Goal: Task Accomplishment & Management: Use online tool/utility

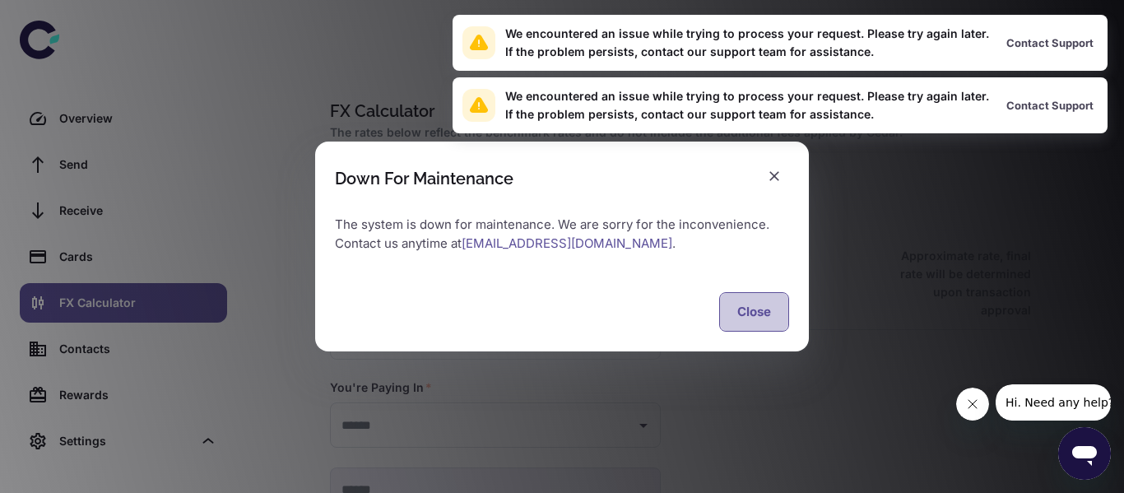
click at [745, 314] on button "Close" at bounding box center [754, 311] width 70 height 39
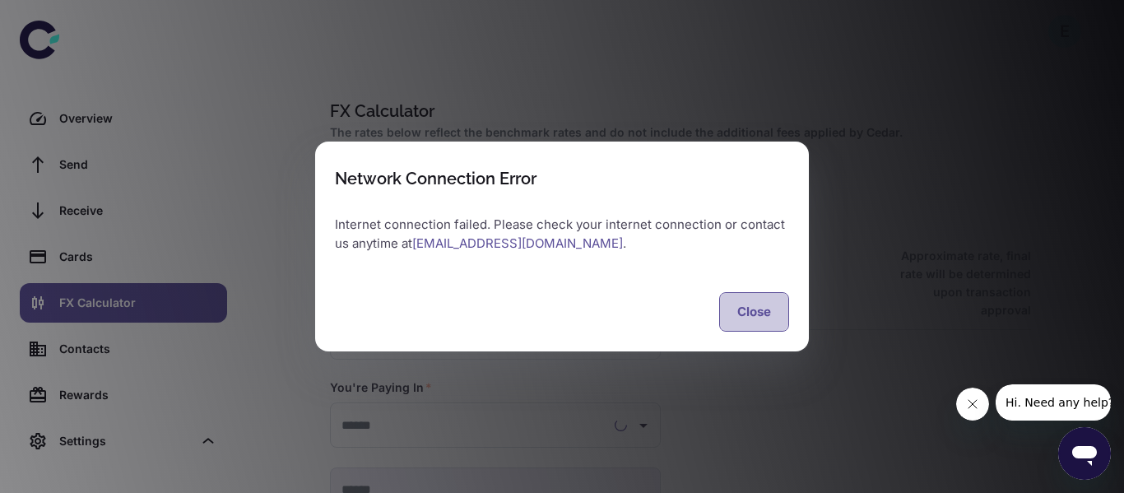
click at [768, 314] on button "Close" at bounding box center [754, 311] width 70 height 39
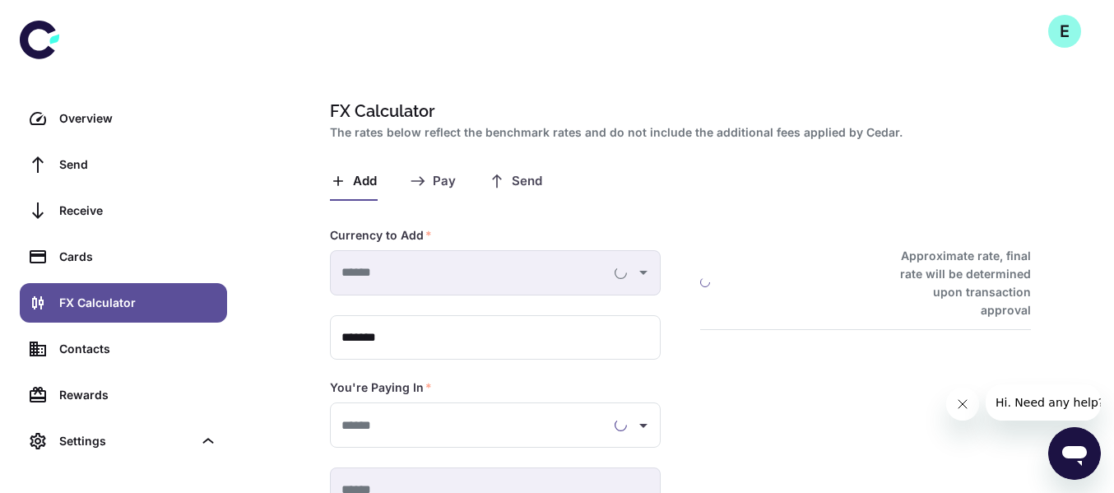
type input "**********"
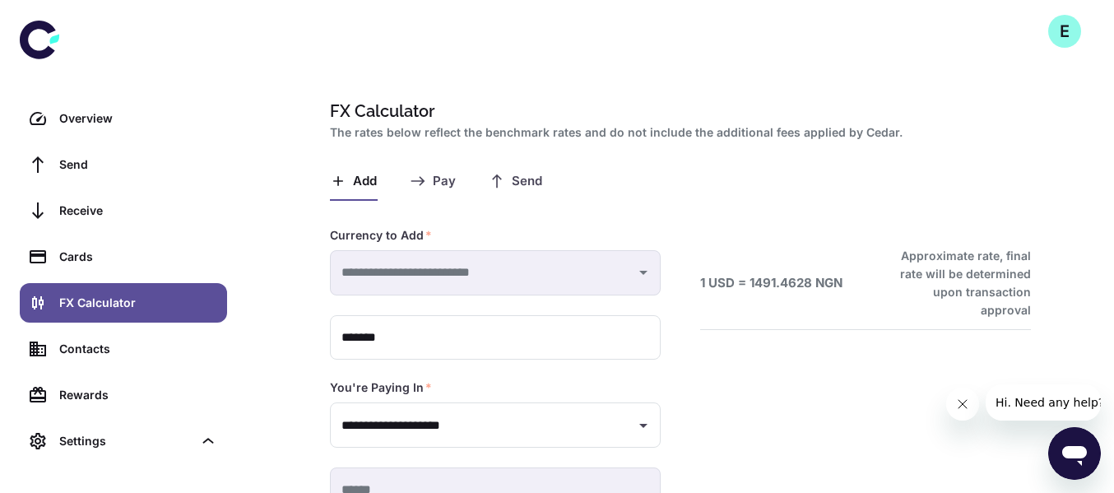
type input "**********"
